Goal: Task Accomplishment & Management: Manage account settings

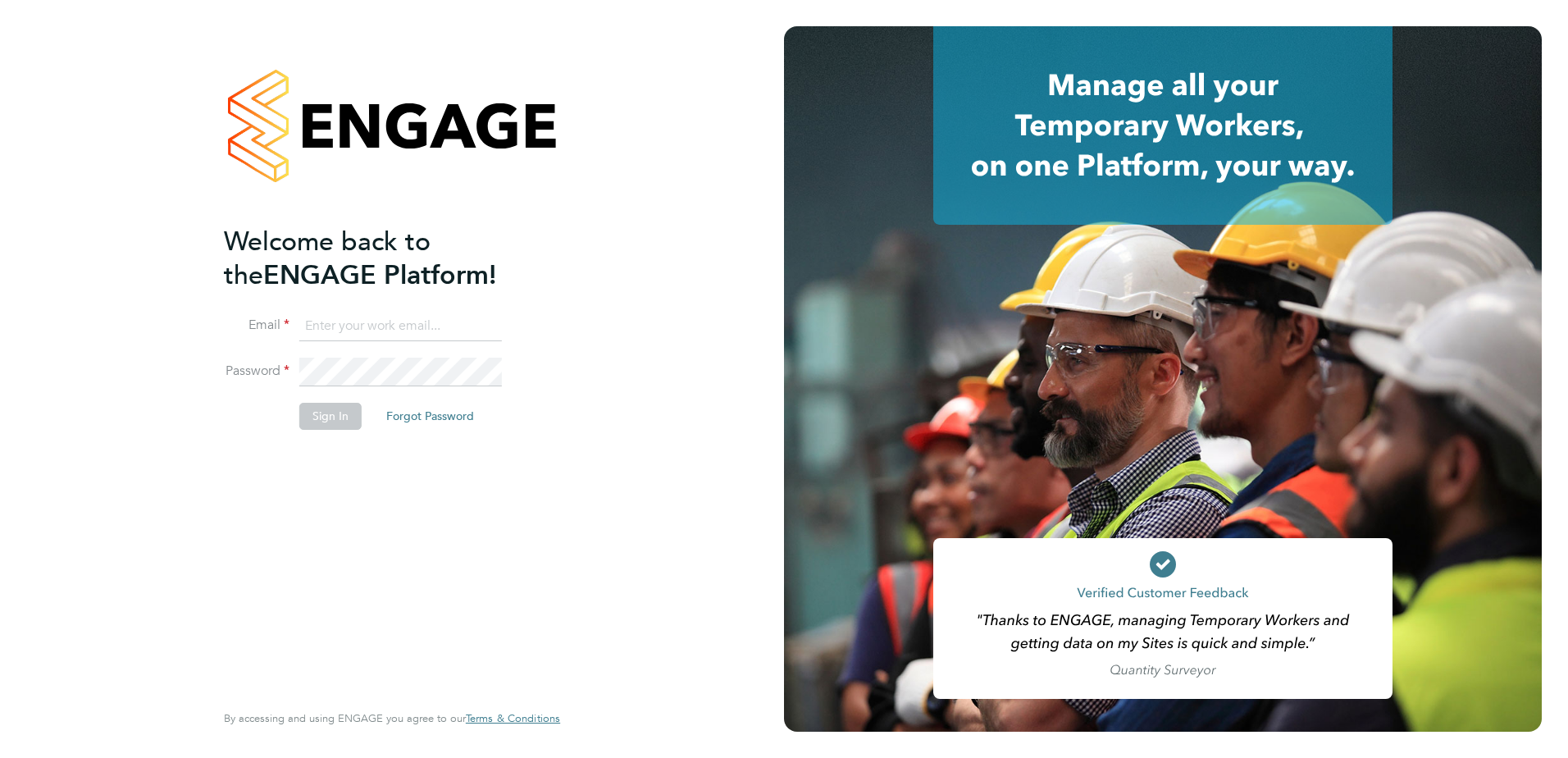
type input "graham.richardson@countrysidepartnerships.com"
click at [321, 418] on button "Sign In" at bounding box center [331, 416] width 63 height 27
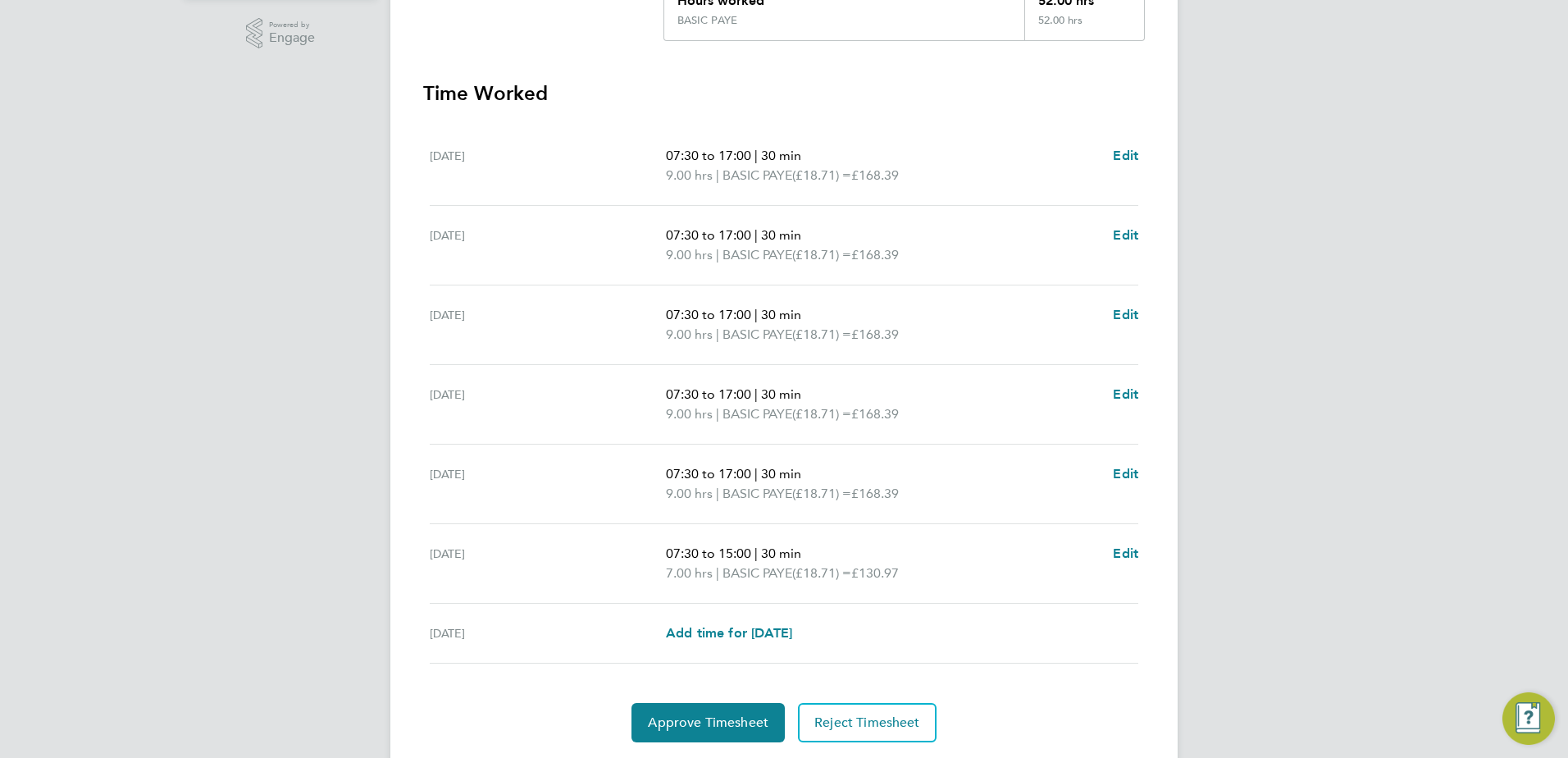
scroll to position [460, 0]
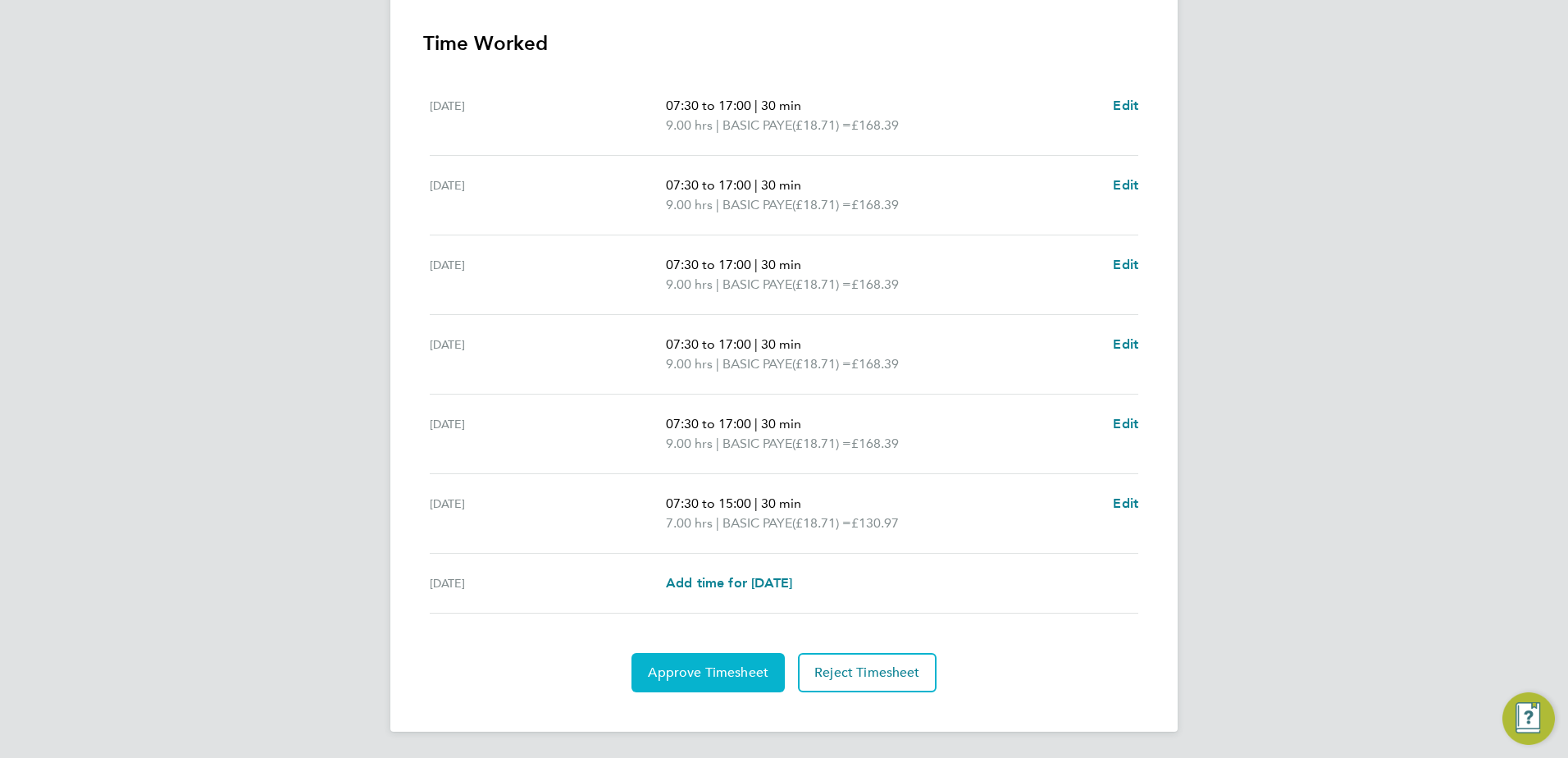
click at [682, 671] on span "Approve Timesheet" at bounding box center [708, 672] width 120 height 17
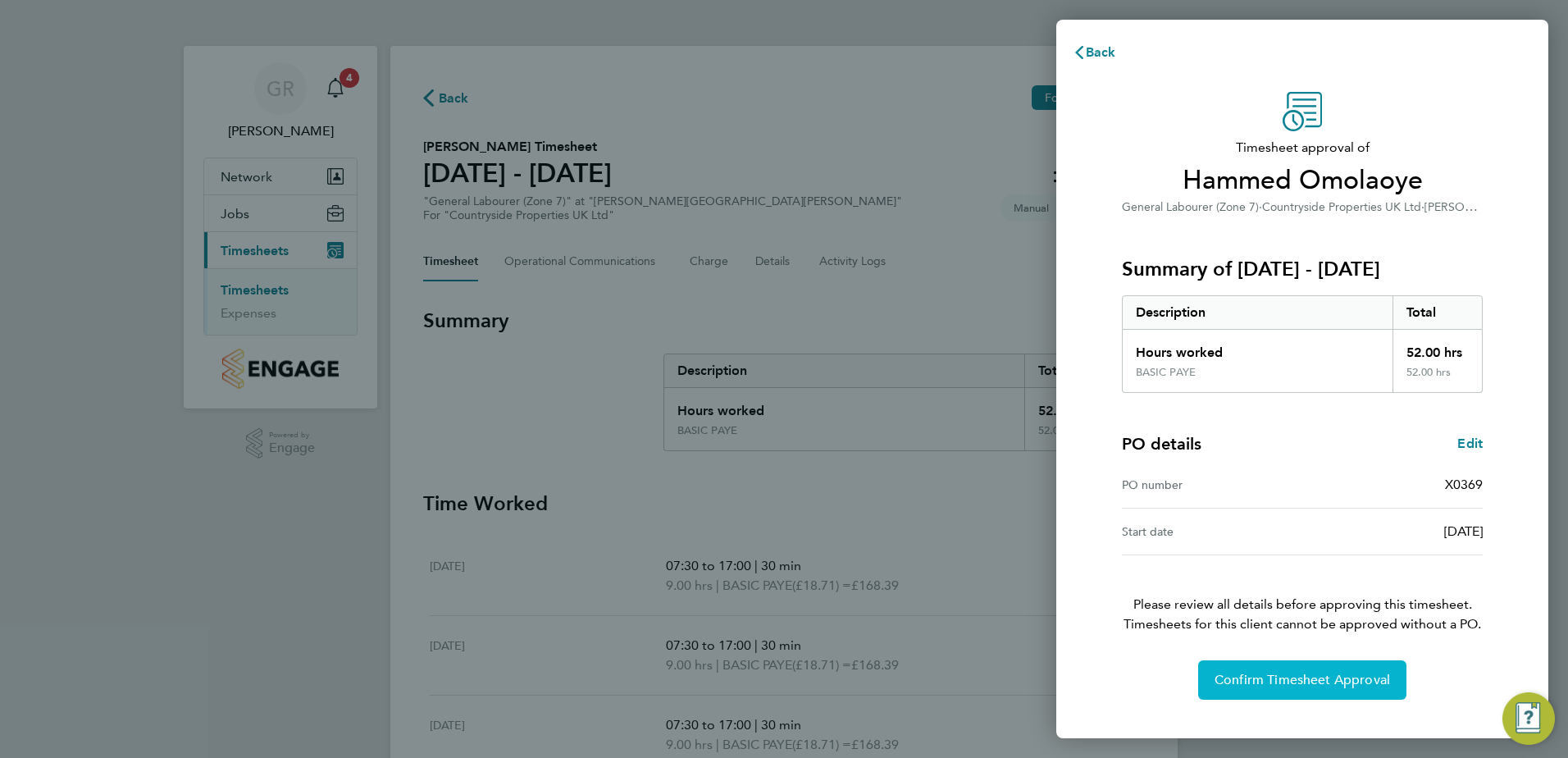
click at [1303, 683] on span "Confirm Timesheet Approval" at bounding box center [1302, 680] width 176 height 17
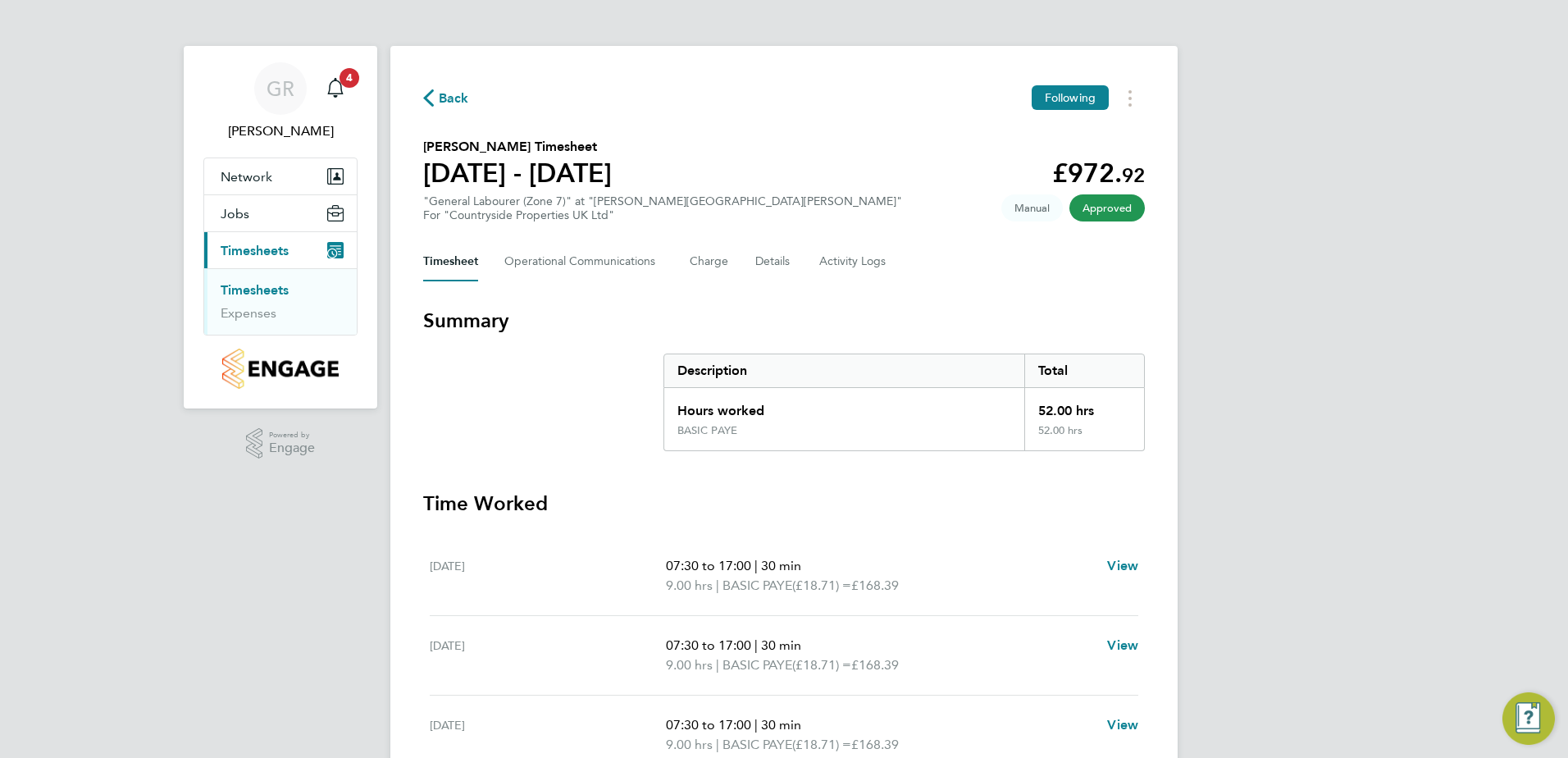
click at [427, 98] on icon "button" at bounding box center [429, 98] width 11 height 17
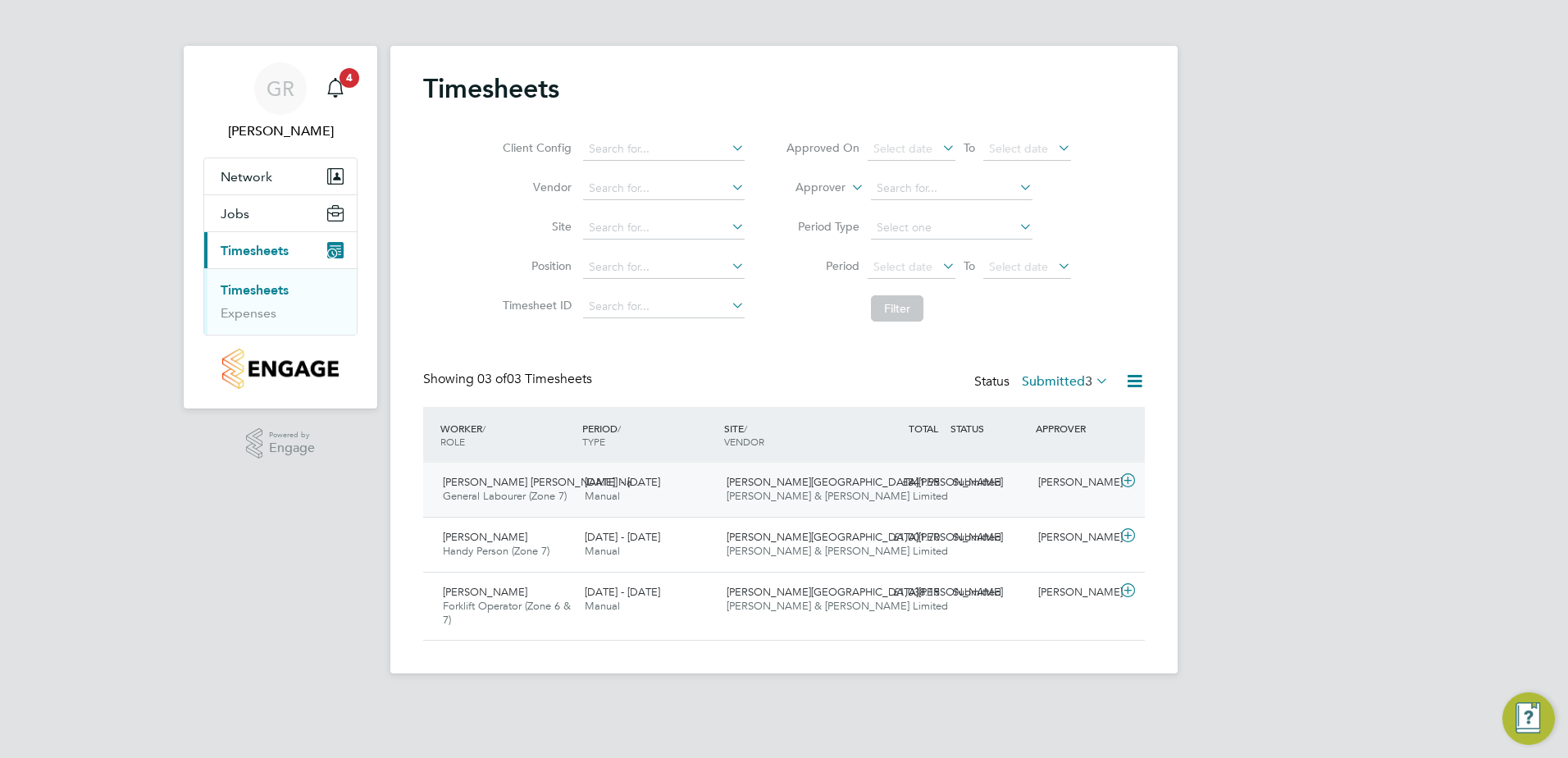
click at [961, 483] on div "Submitted" at bounding box center [989, 482] width 86 height 27
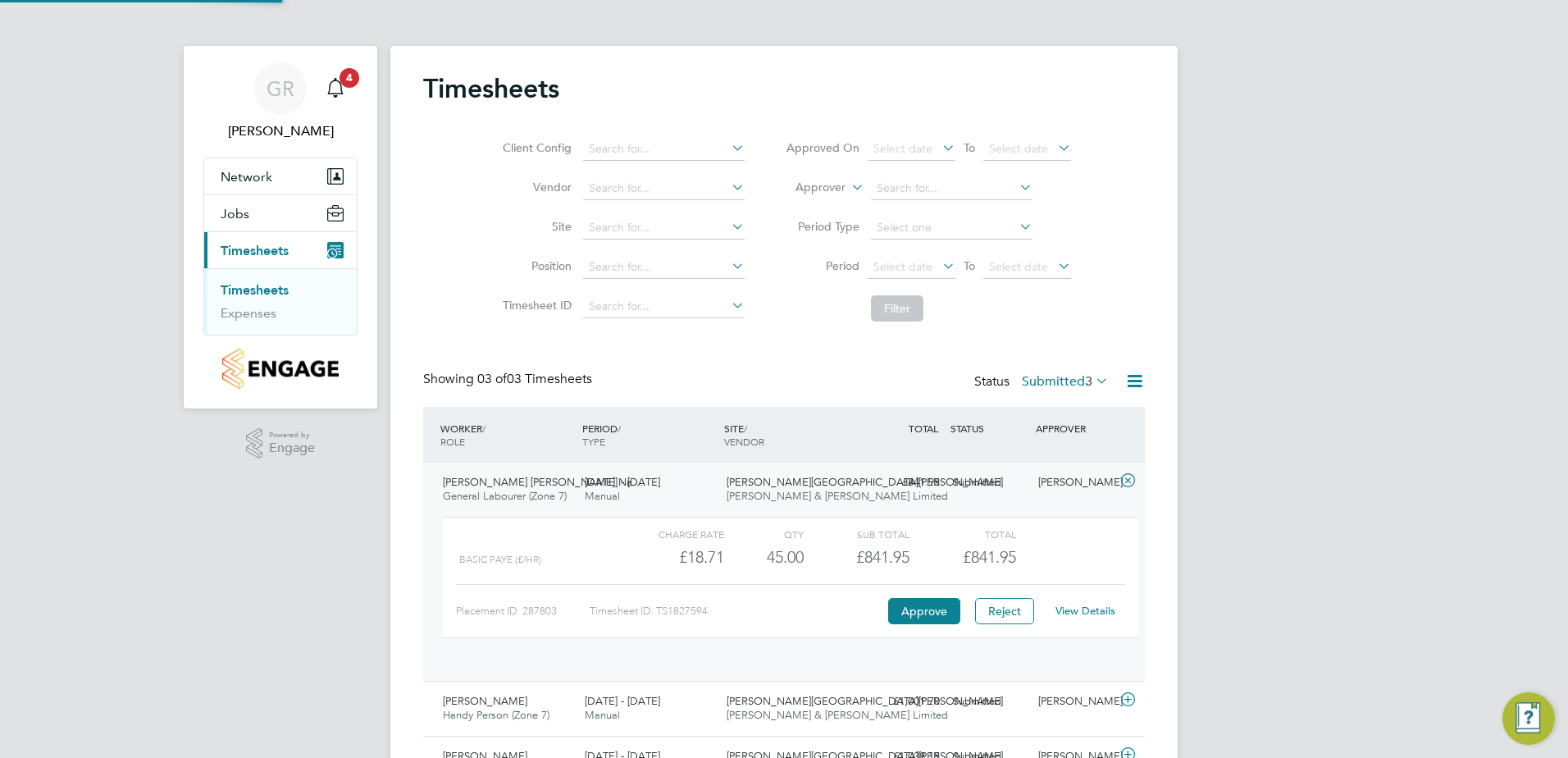
scroll to position [28, 160]
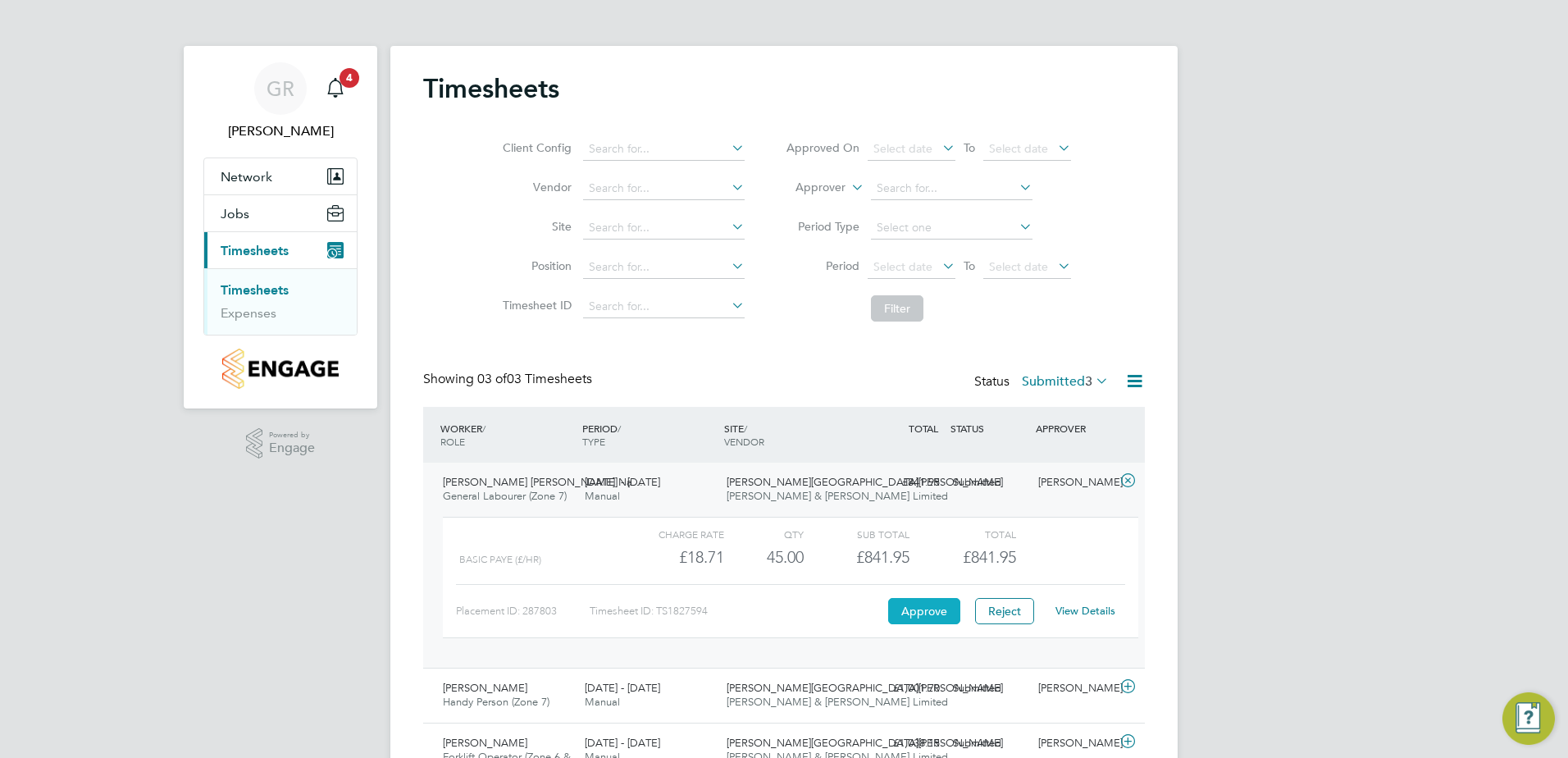
click at [917, 614] on button "Approve" at bounding box center [924, 611] width 72 height 27
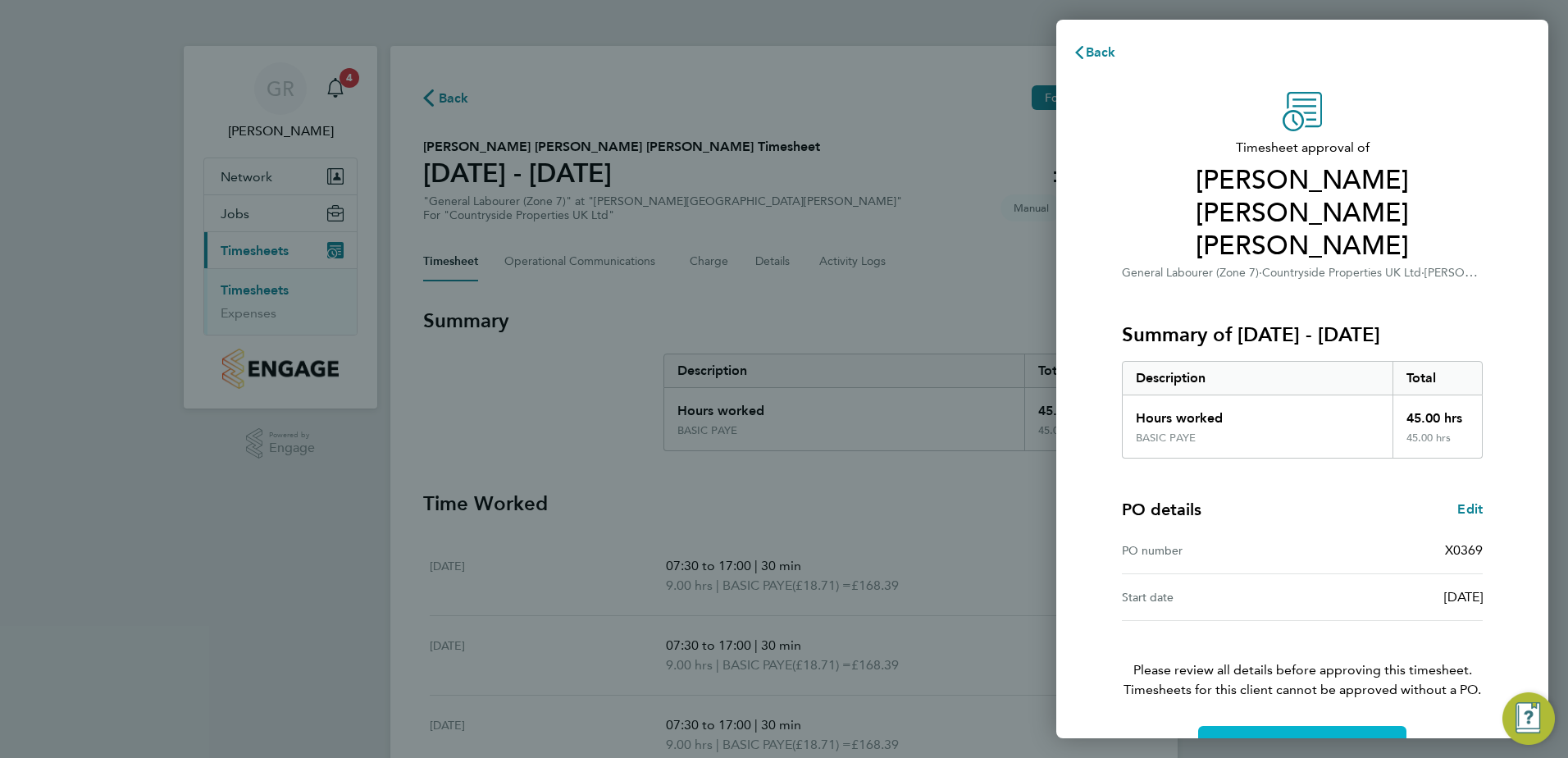
click at [1275, 738] on span "Confirm Timesheet Approval" at bounding box center [1302, 746] width 176 height 17
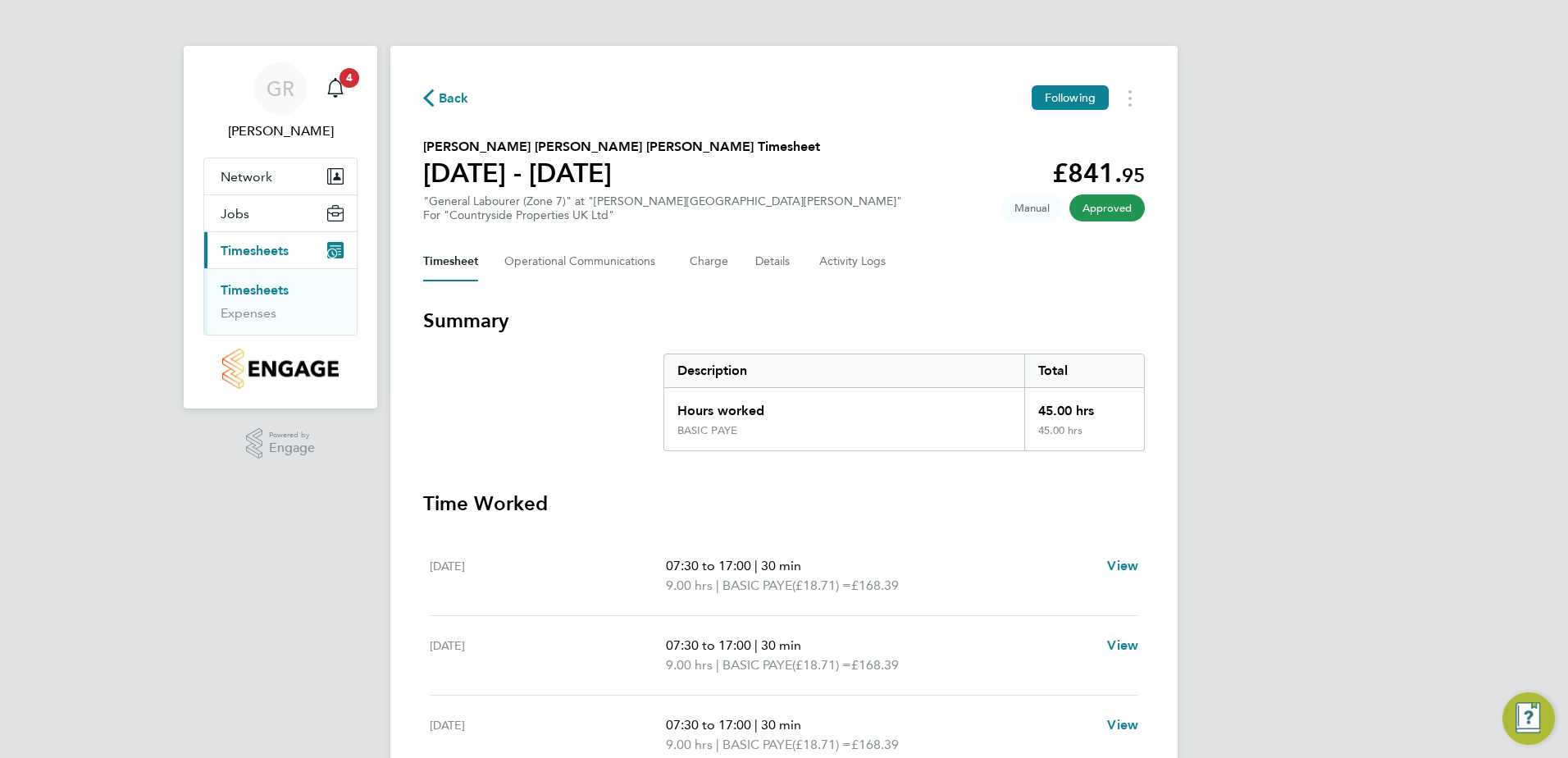
click at [426, 98] on icon "button" at bounding box center [429, 98] width 11 height 17
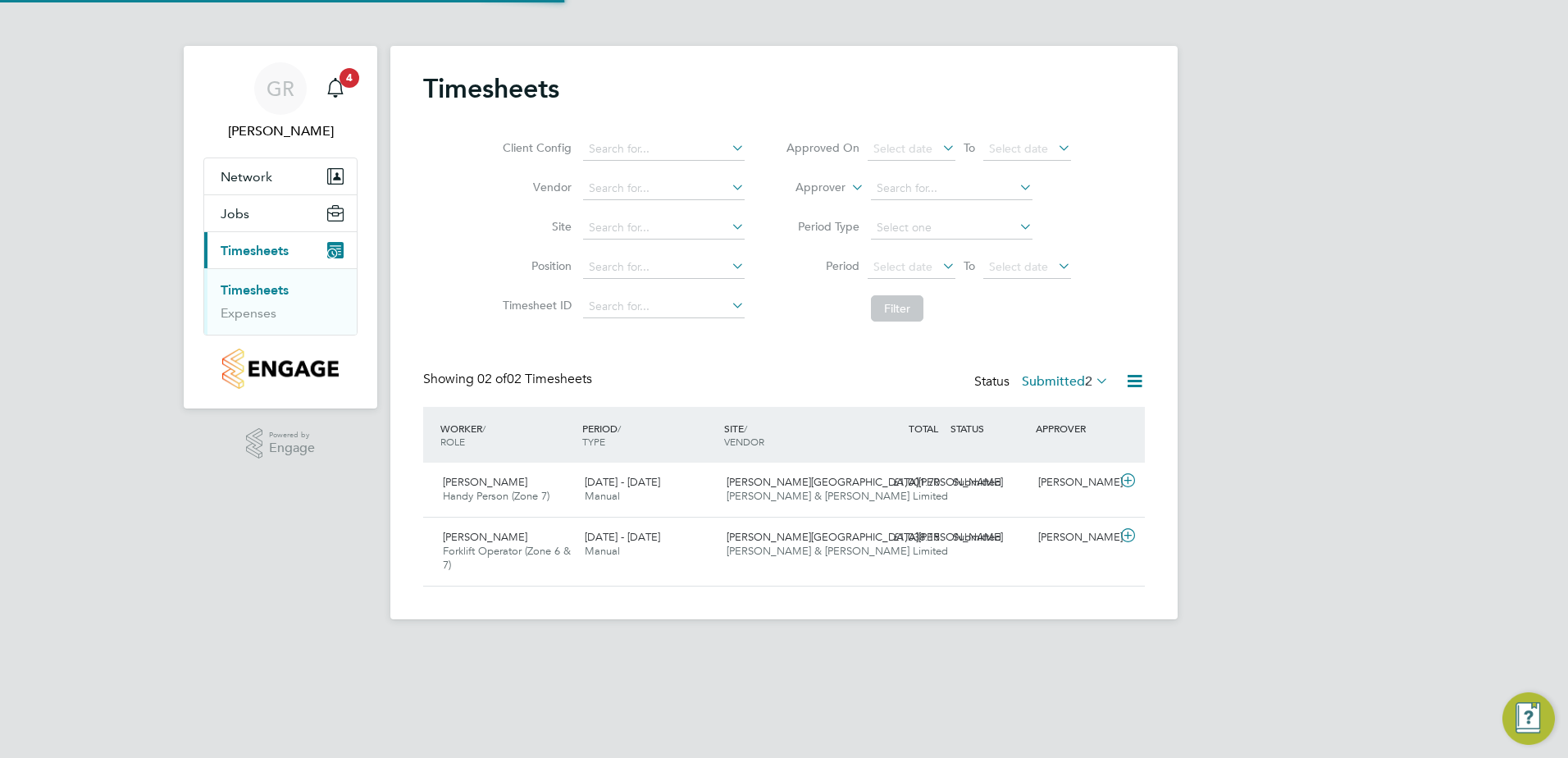
scroll to position [41, 143]
click at [980, 481] on div "Submitted" at bounding box center [989, 482] width 86 height 27
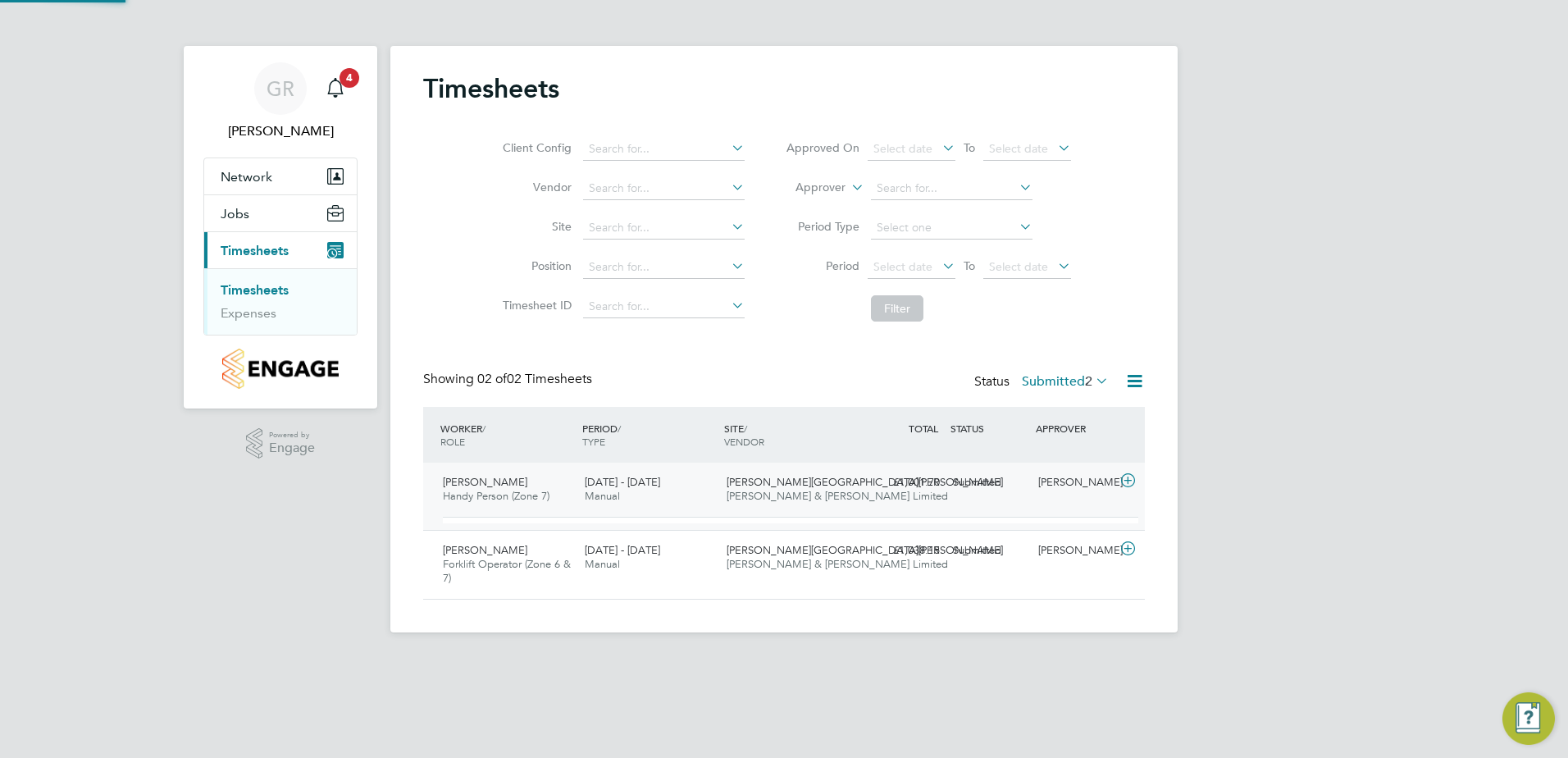
scroll to position [28, 160]
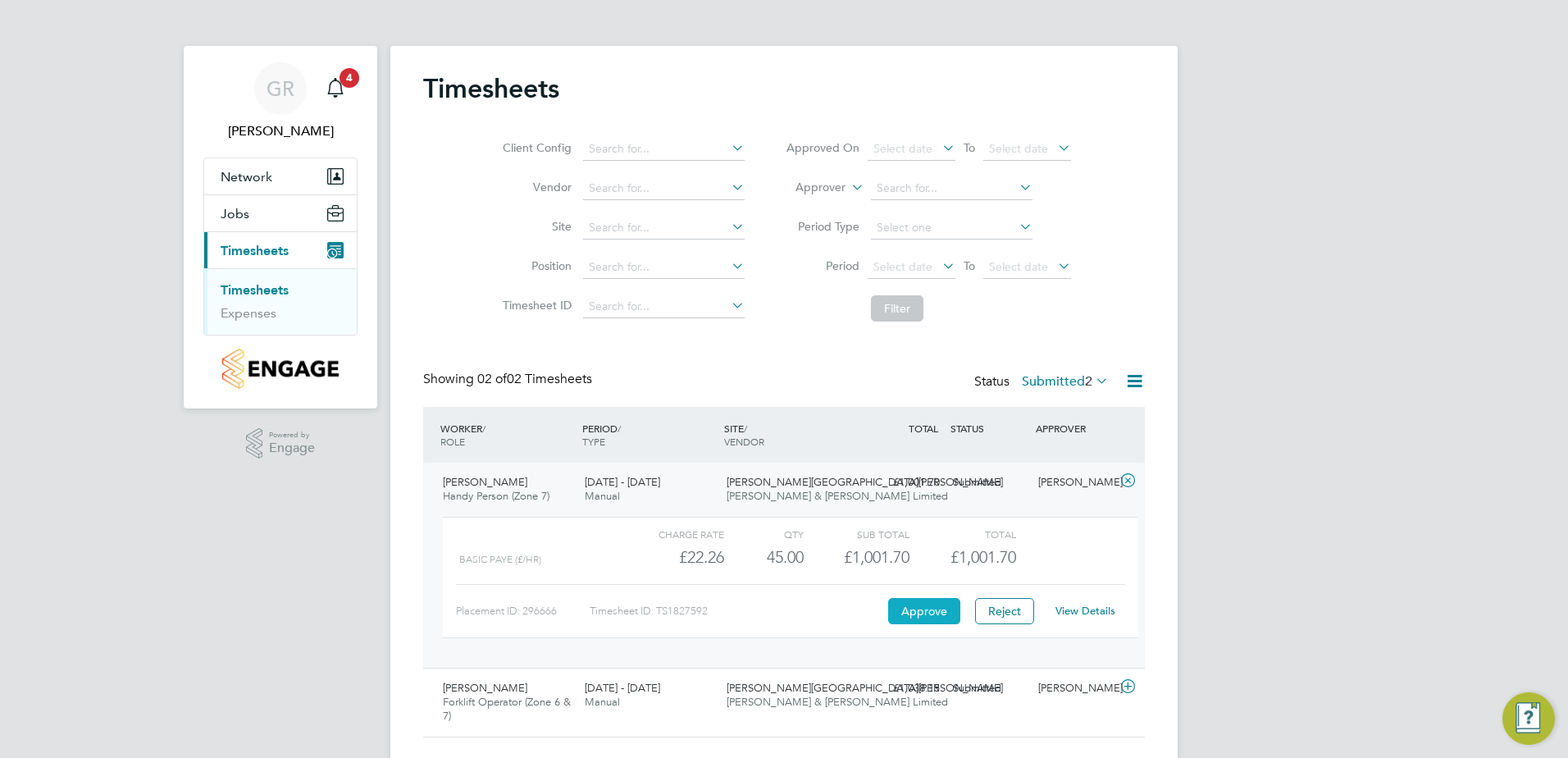
click at [929, 616] on button "Approve" at bounding box center [924, 611] width 72 height 27
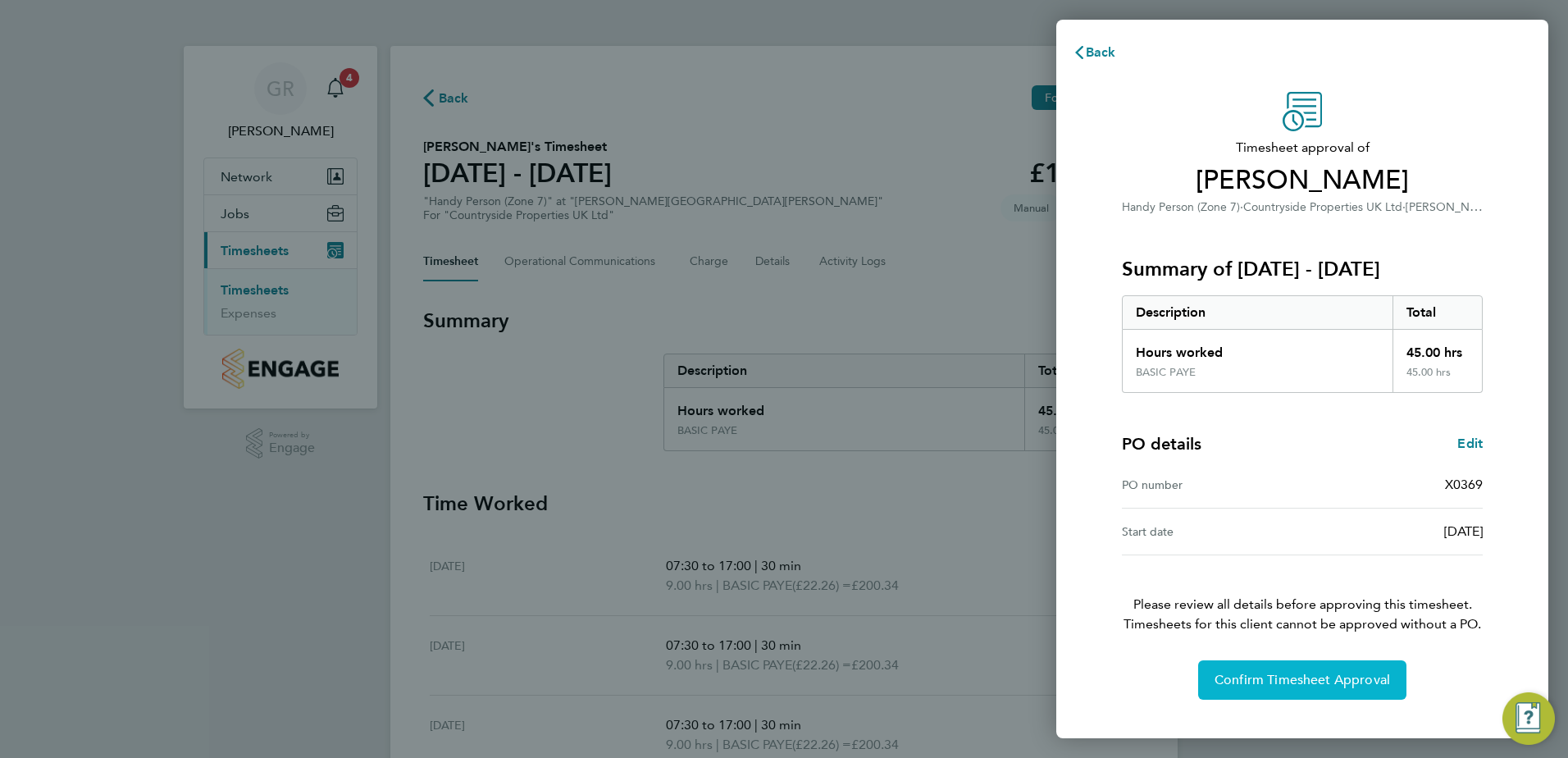
click at [1245, 677] on span "Confirm Timesheet Approval" at bounding box center [1302, 680] width 176 height 17
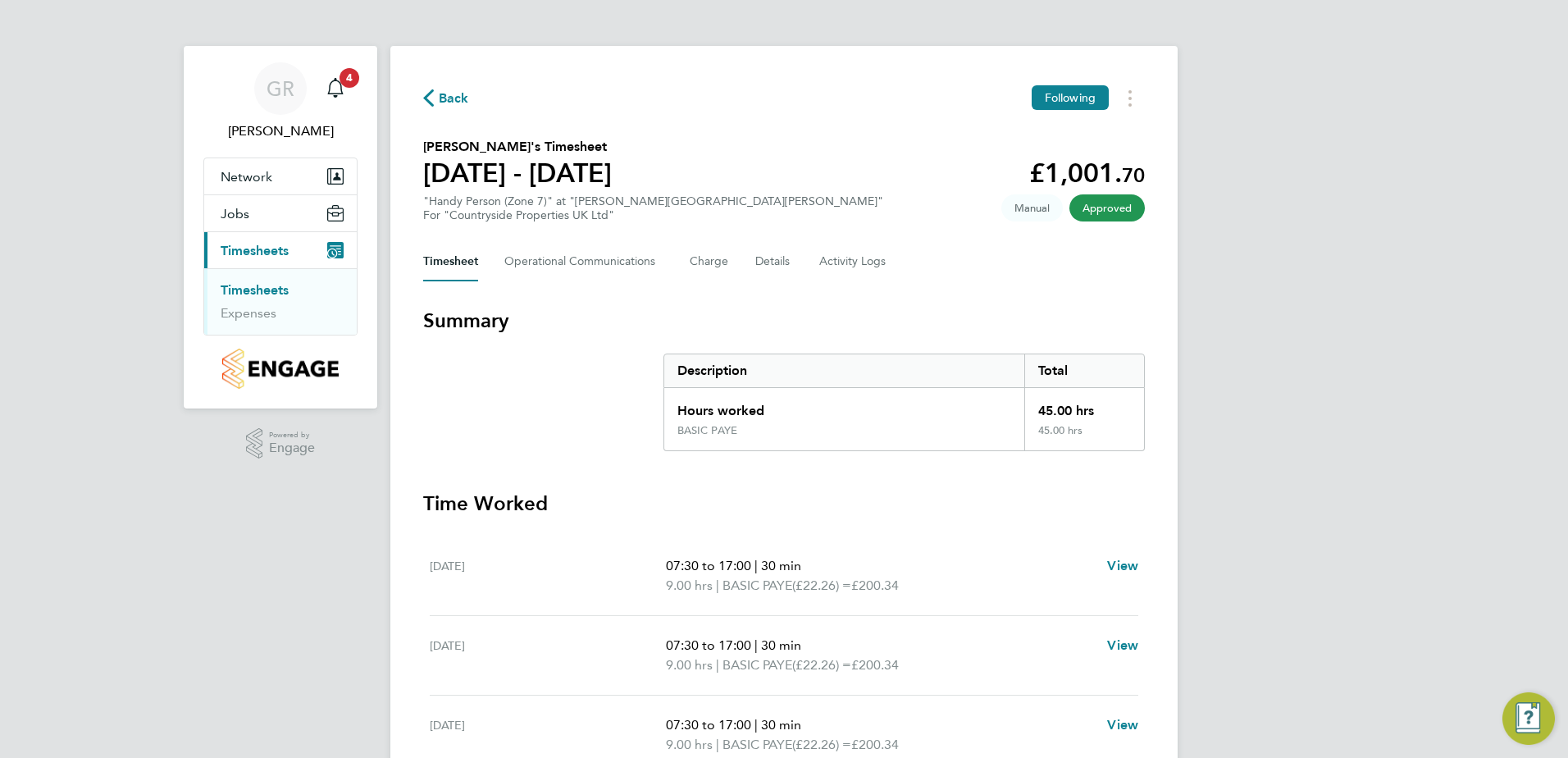
click at [457, 96] on span "Back" at bounding box center [453, 98] width 30 height 19
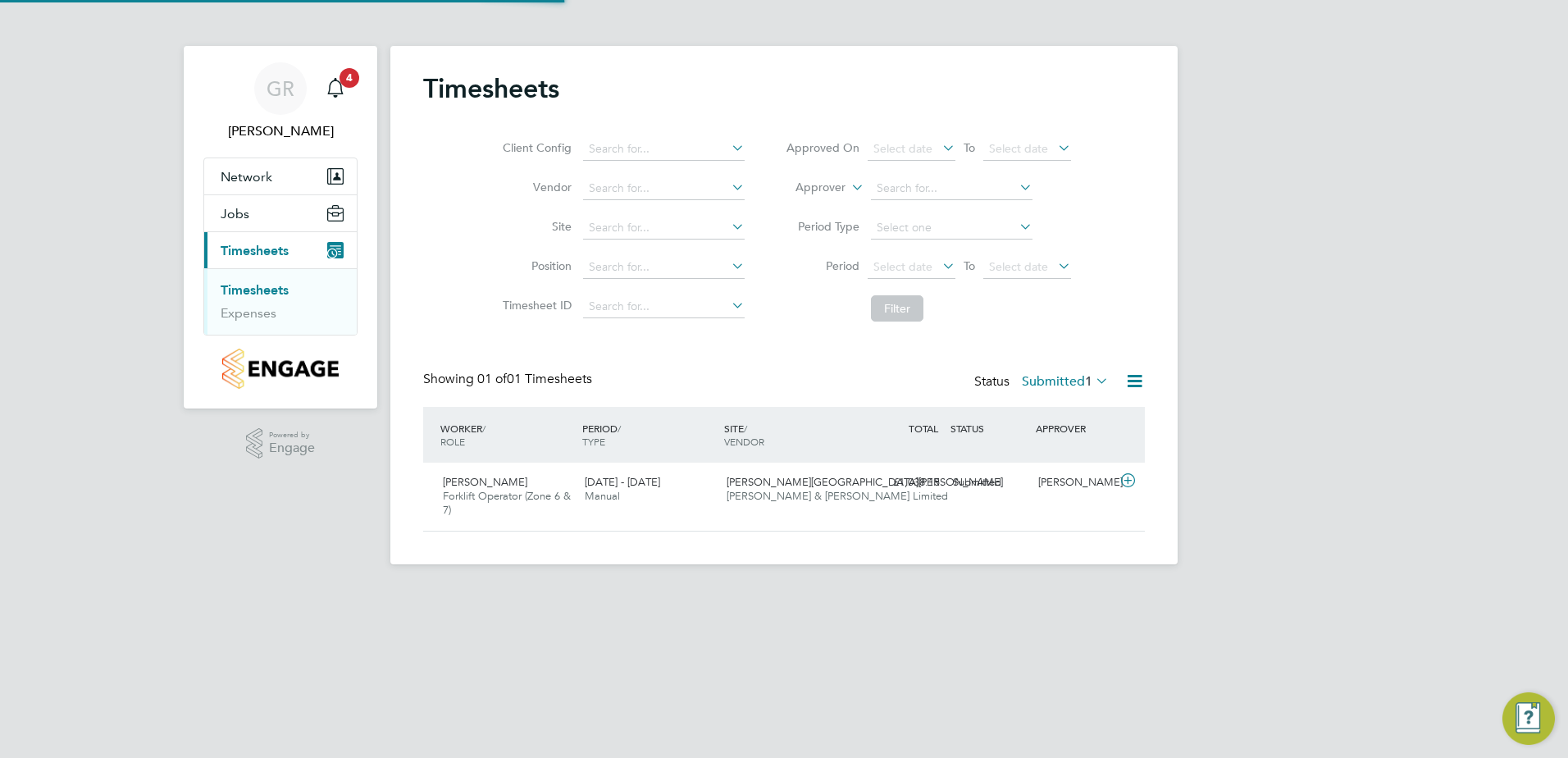
scroll to position [41, 143]
click at [973, 482] on div "Submitted" at bounding box center [989, 482] width 86 height 27
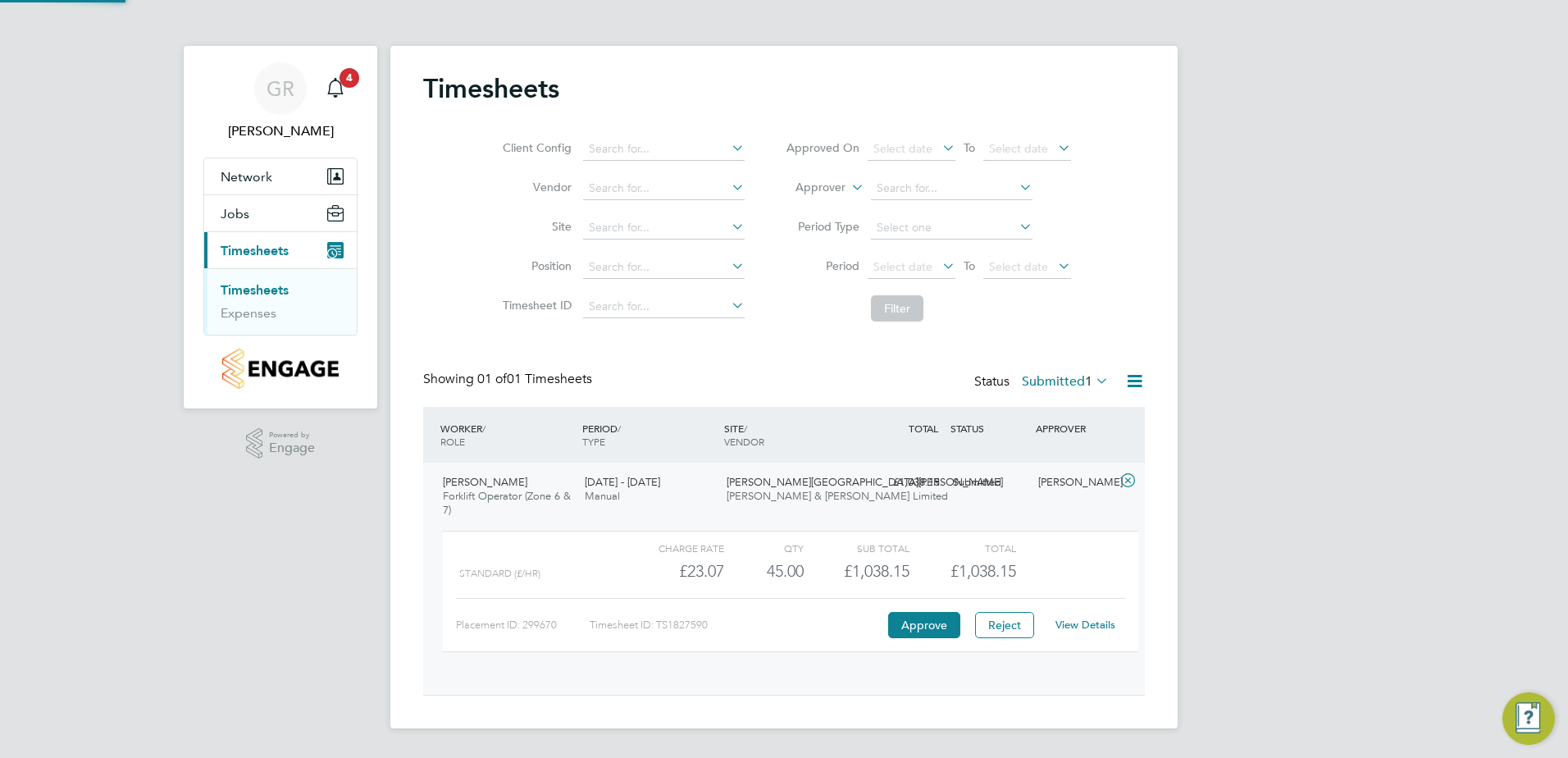
scroll to position [28, 160]
click at [916, 625] on button "Approve" at bounding box center [924, 625] width 72 height 27
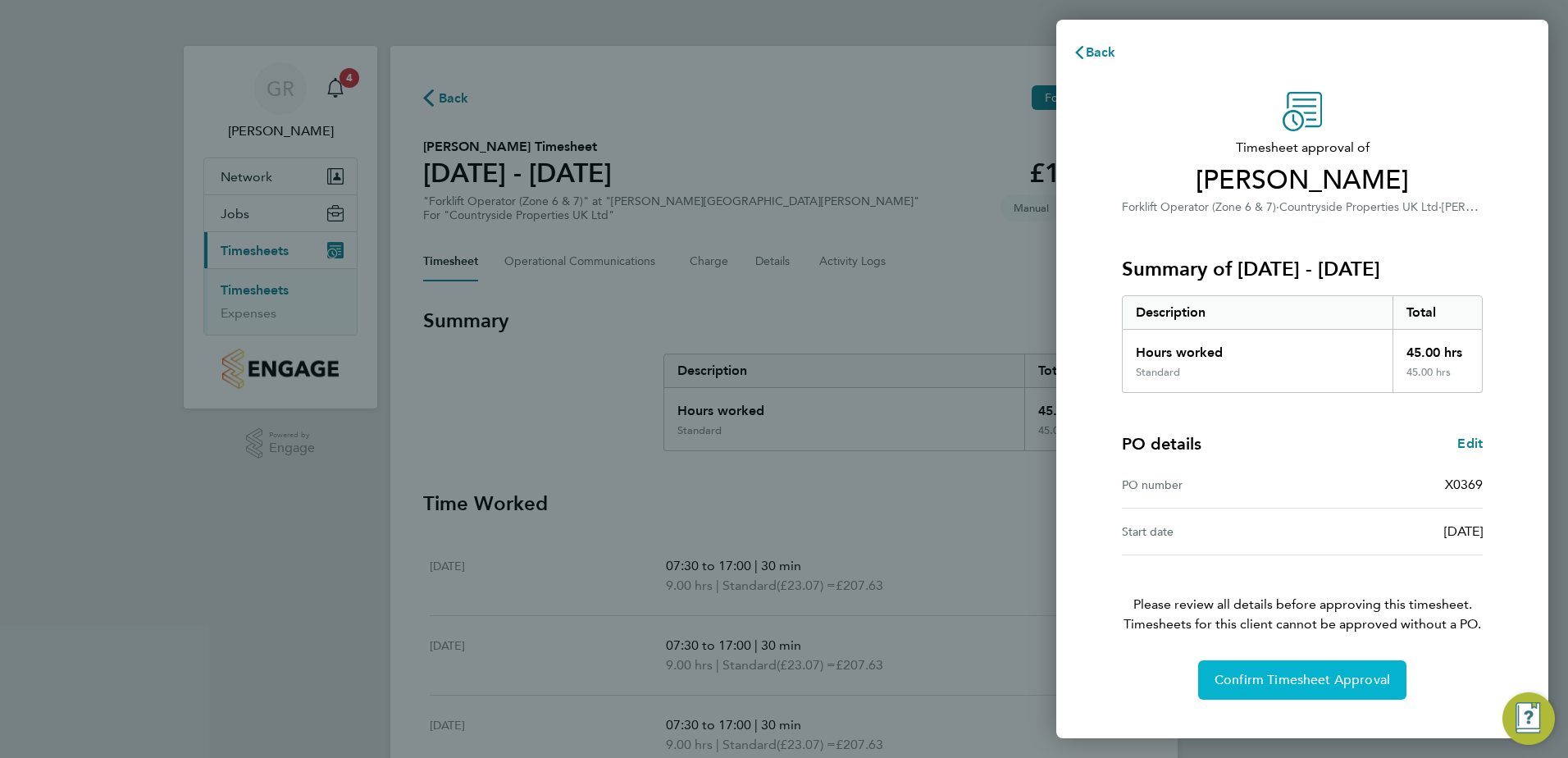
click at [1238, 678] on span "Confirm Timesheet Approval" at bounding box center [1302, 680] width 176 height 17
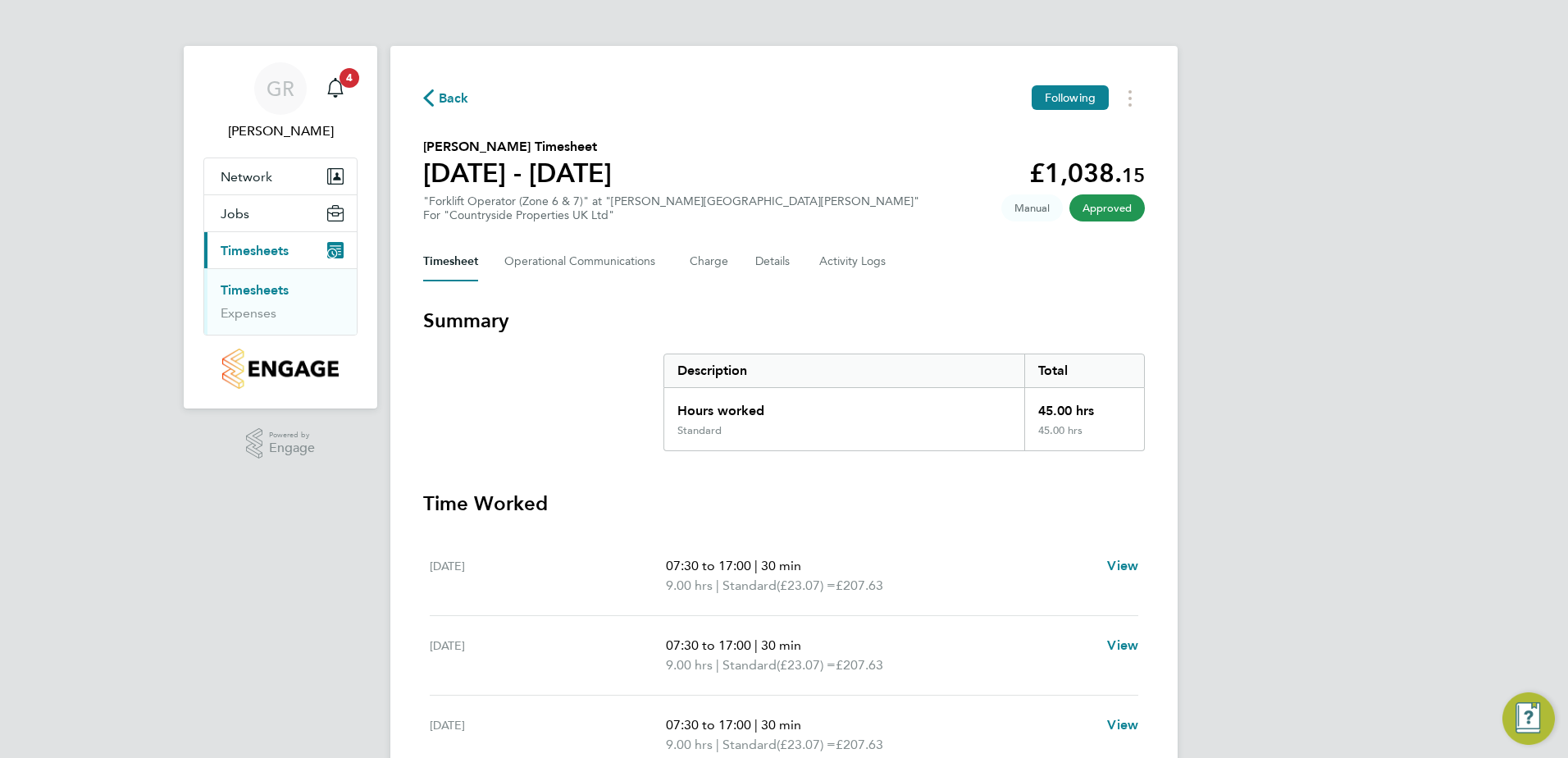
click at [448, 95] on span "Back" at bounding box center [453, 98] width 30 height 19
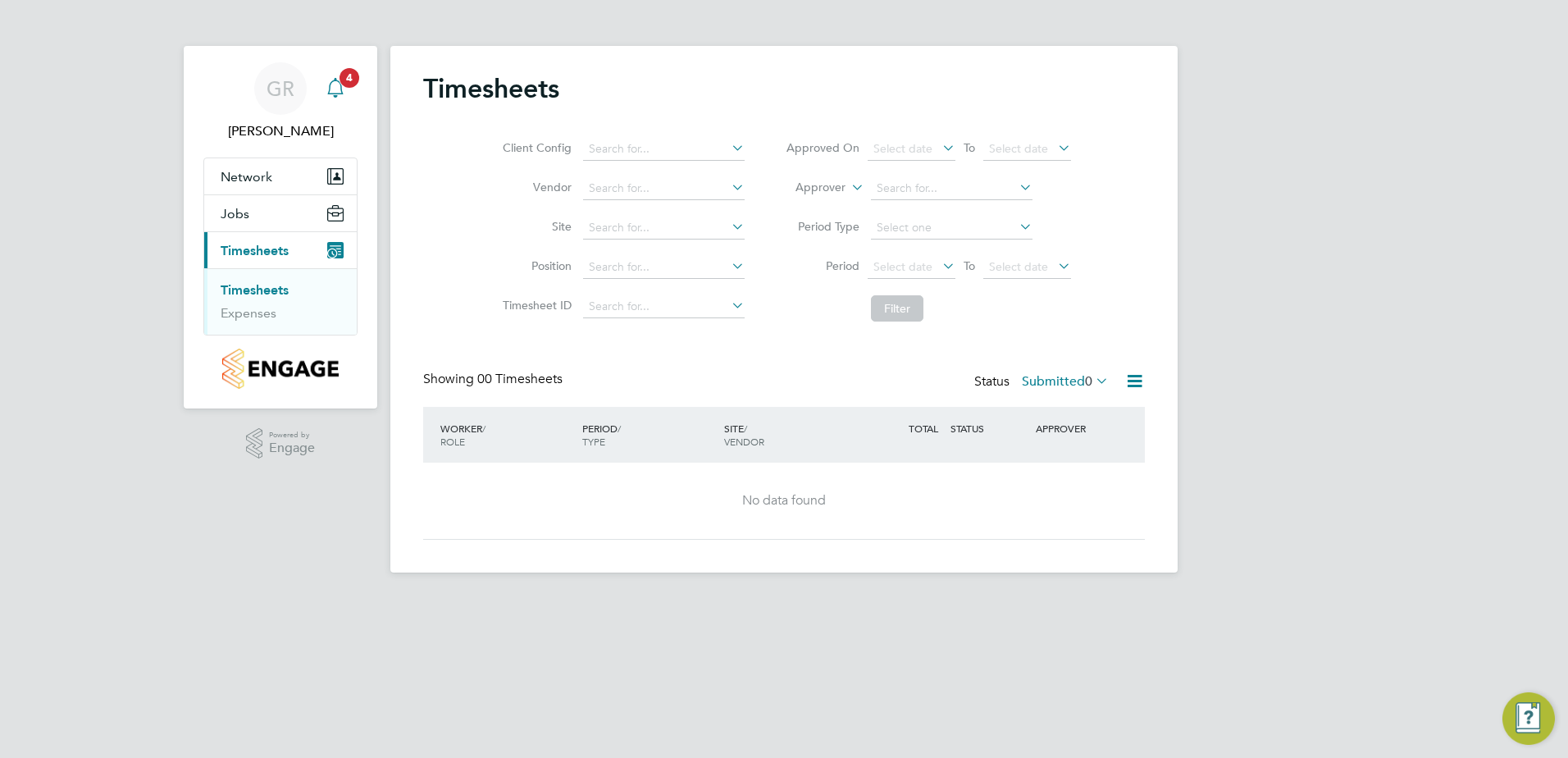
click at [349, 79] on span "4" at bounding box center [349, 77] width 19 height 19
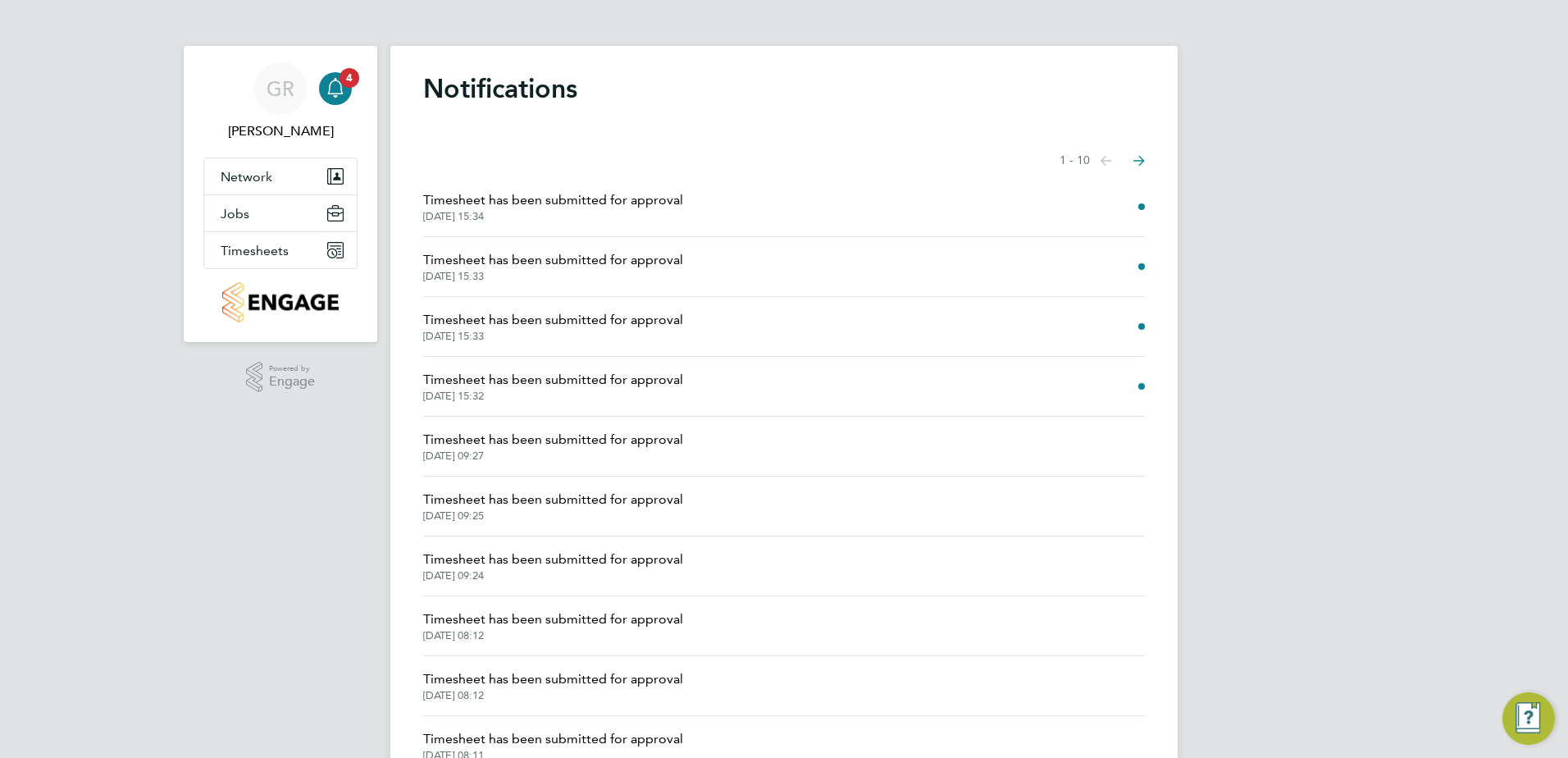
click at [658, 199] on span "Timesheet has been submitted for approval" at bounding box center [553, 200] width 260 height 19
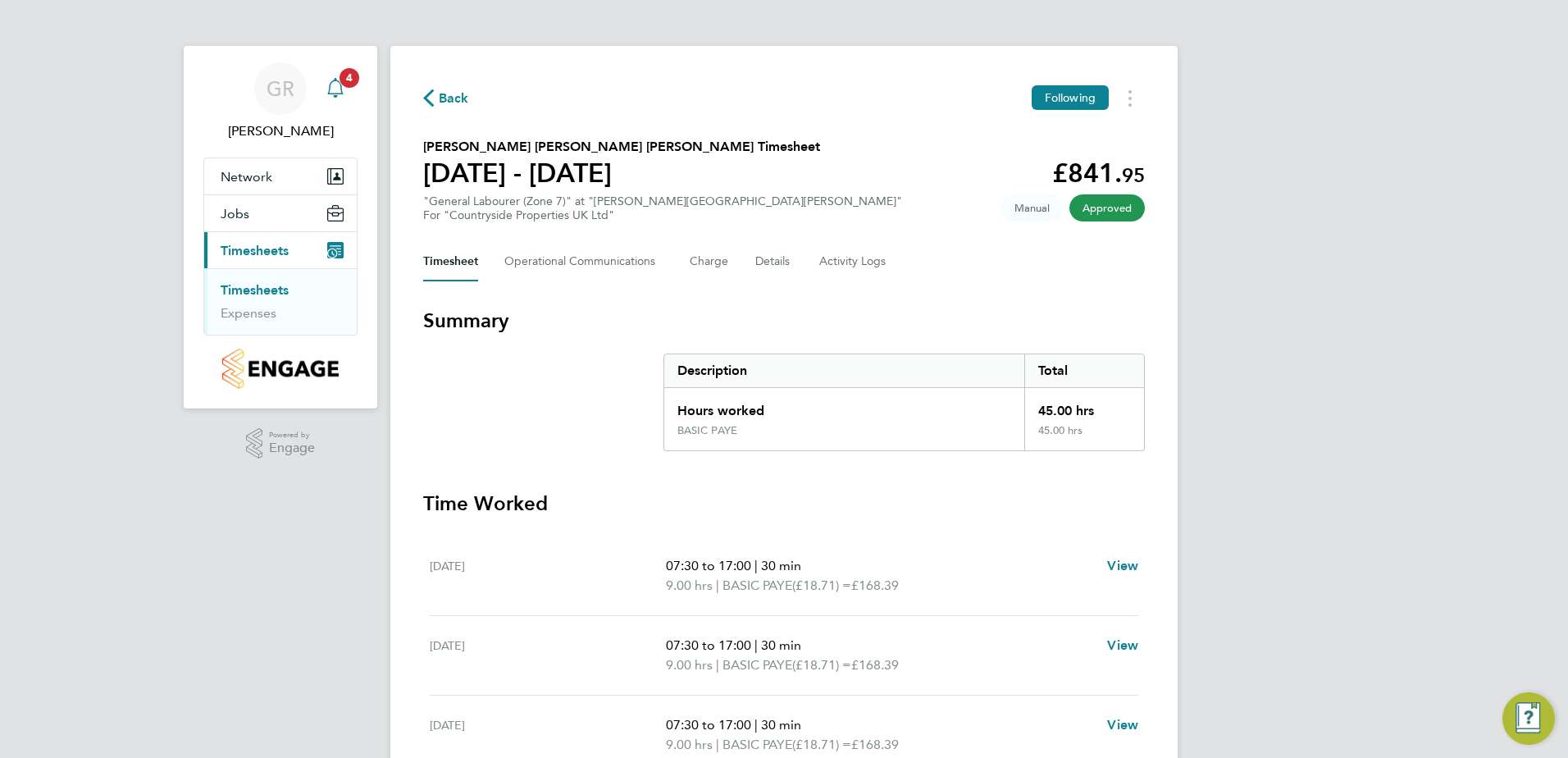
click at [346, 74] on span "4" at bounding box center [349, 77] width 19 height 19
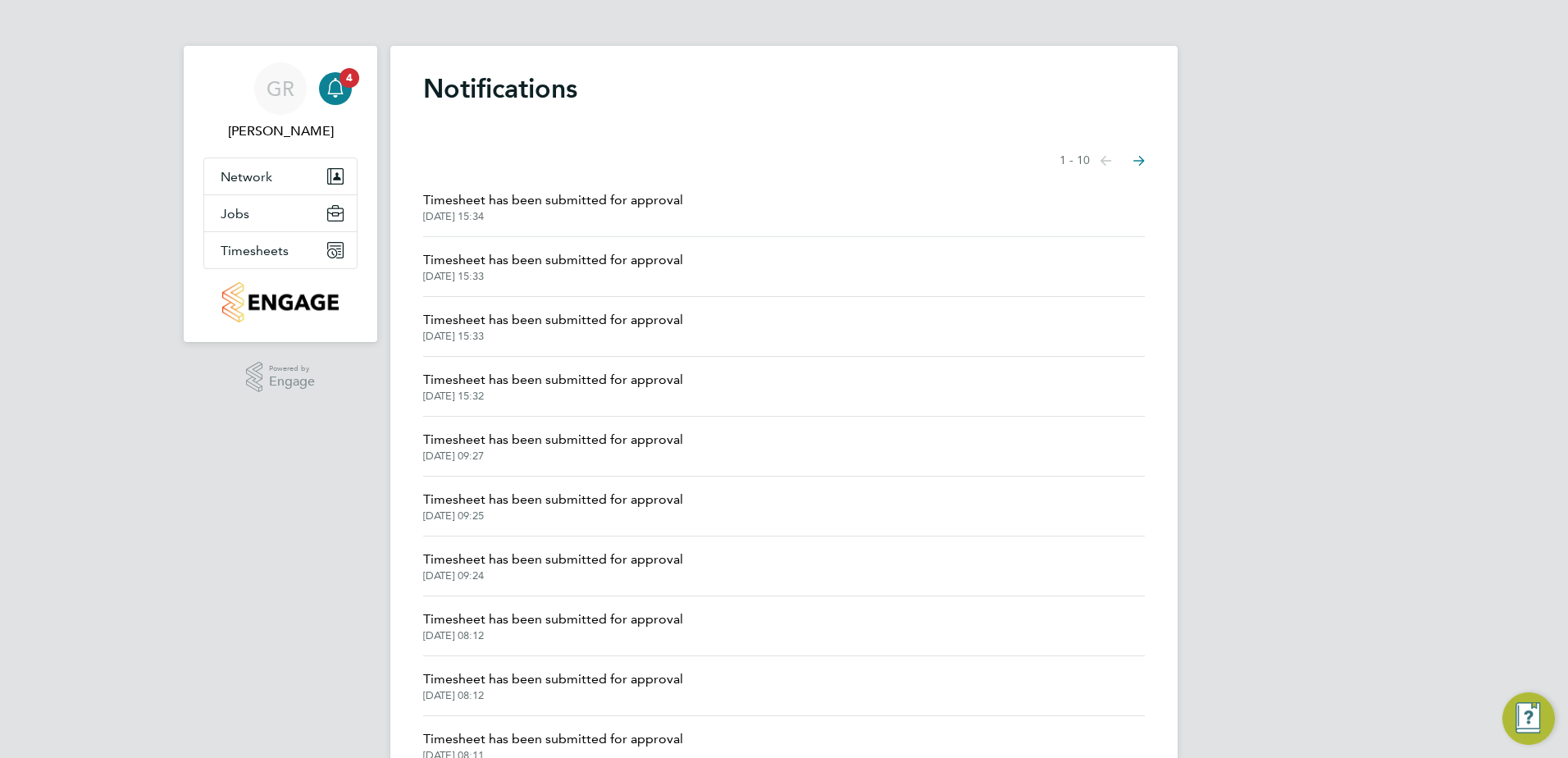
click at [461, 204] on span "Timesheet has been submitted for approval" at bounding box center [553, 200] width 260 height 19
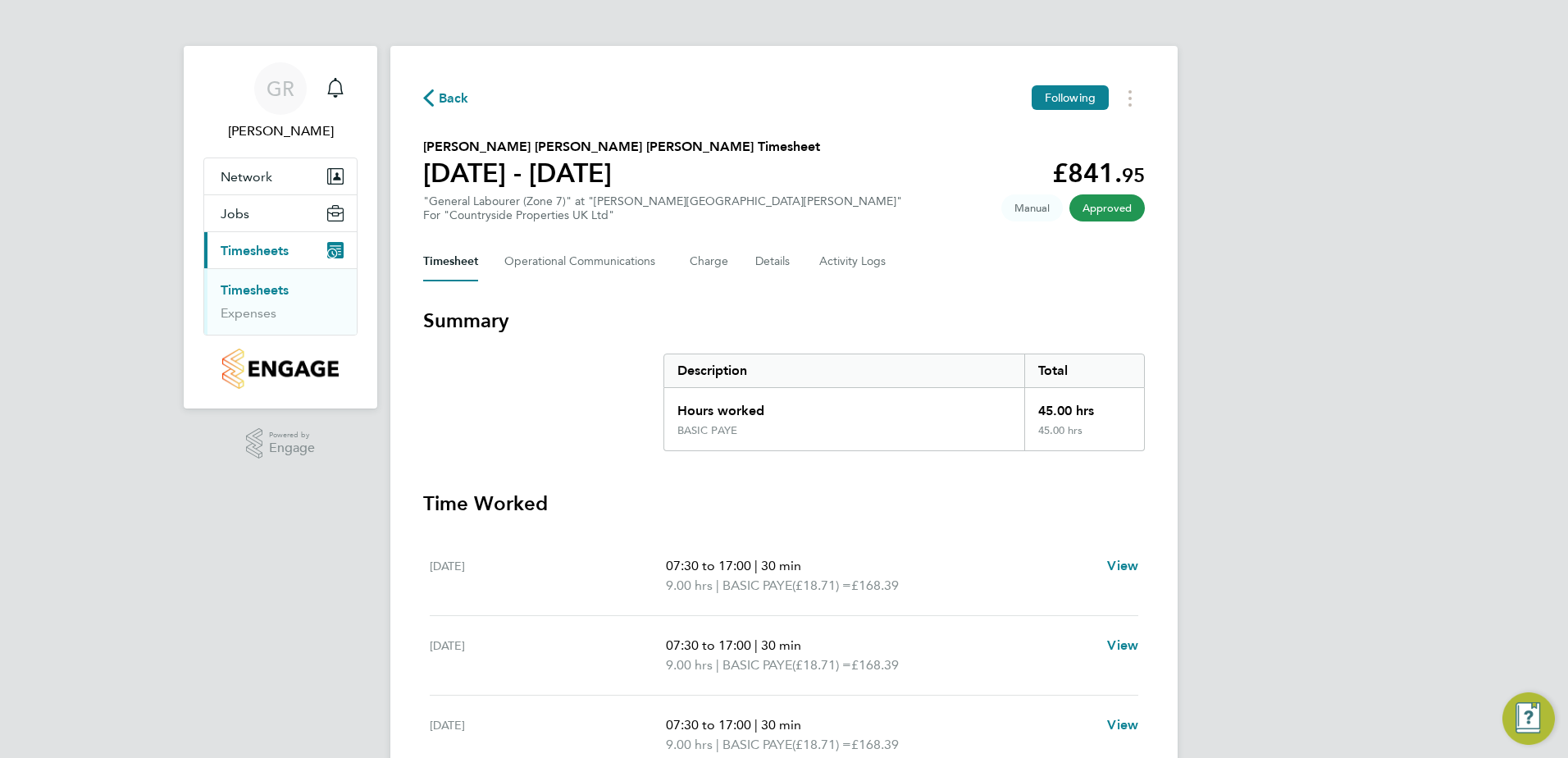
click at [429, 93] on icon "button" at bounding box center [429, 98] width 11 height 17
